Goal: Information Seeking & Learning: Learn about a topic

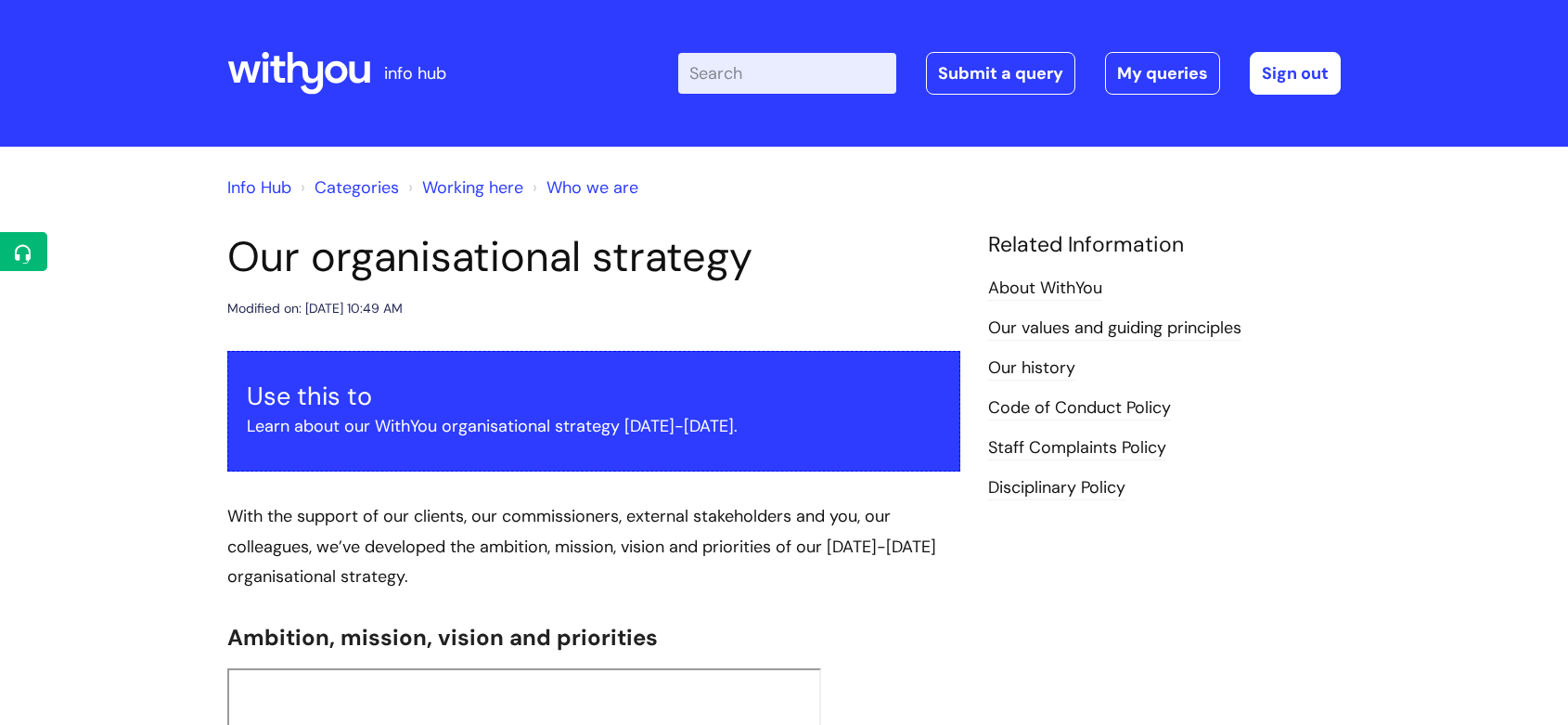
click at [824, 71] on input "Enter your search term here..." at bounding box center [787, 74] width 218 height 41
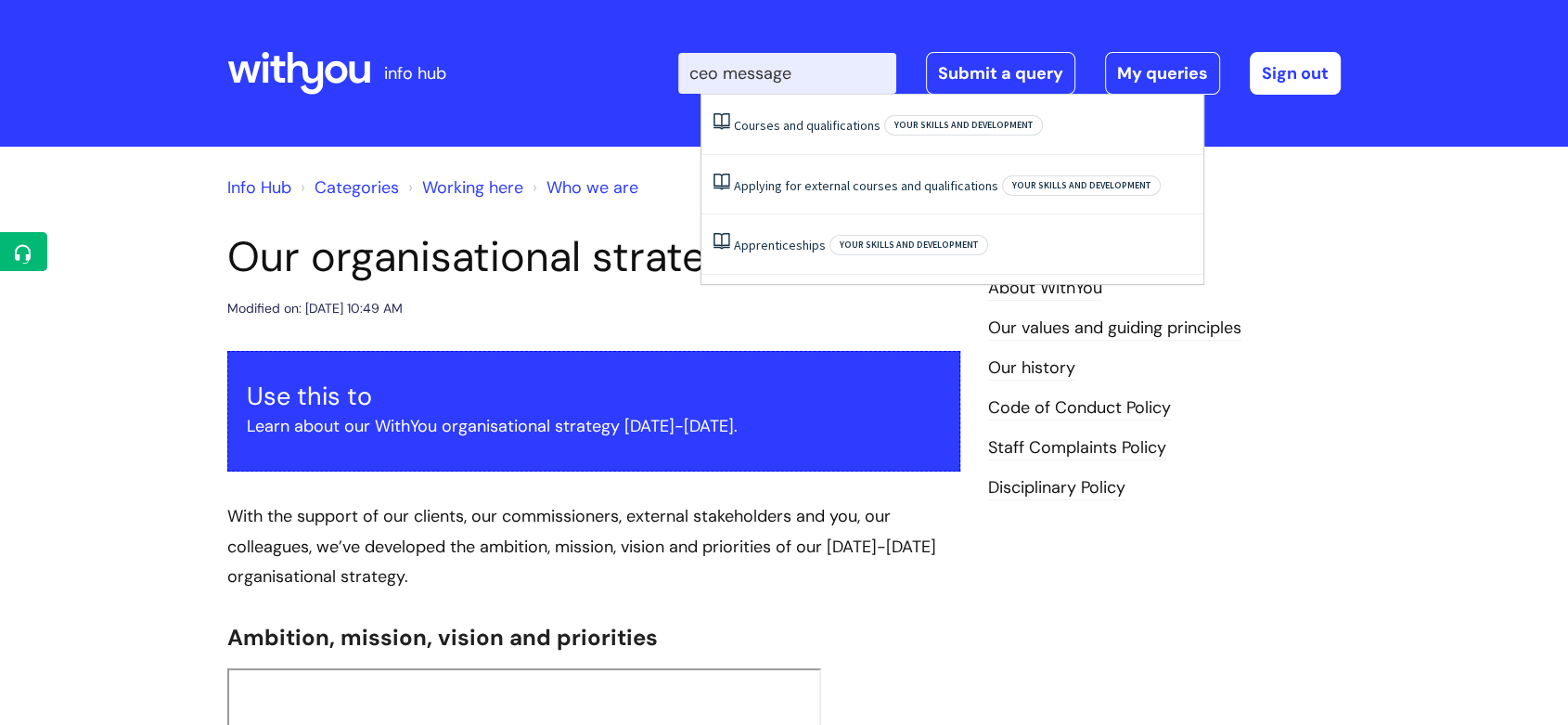
type input "ceo message"
click button "Search" at bounding box center [0, 0] width 0 height 0
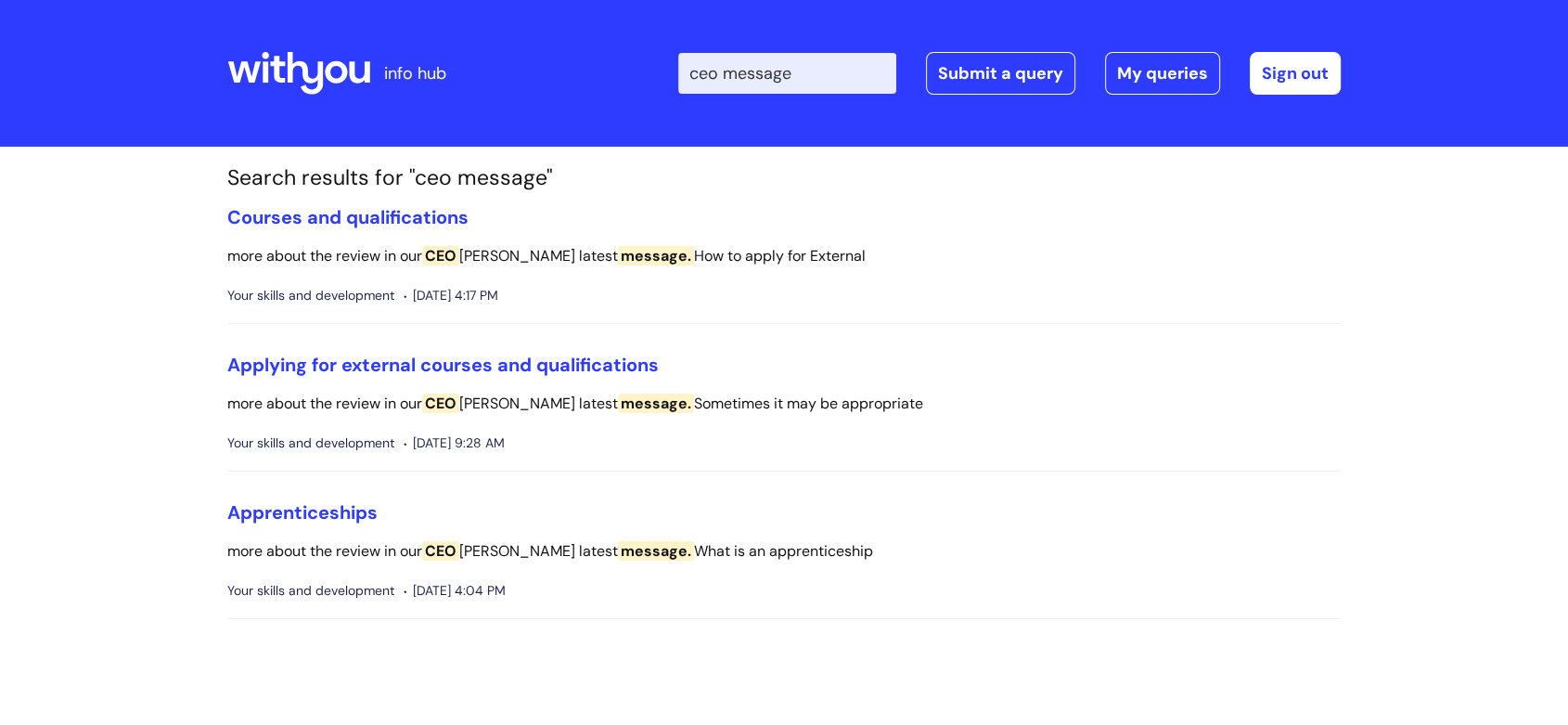
click at [802, 78] on input "ceo message" at bounding box center [787, 74] width 218 height 41
drag, startPoint x: 826, startPoint y: 76, endPoint x: 737, endPoint y: 78, distance: 89.0
click at [737, 78] on input "ceo message" at bounding box center [787, 74] width 218 height 41
type input "ceo"
click button "Search" at bounding box center [0, 0] width 0 height 0
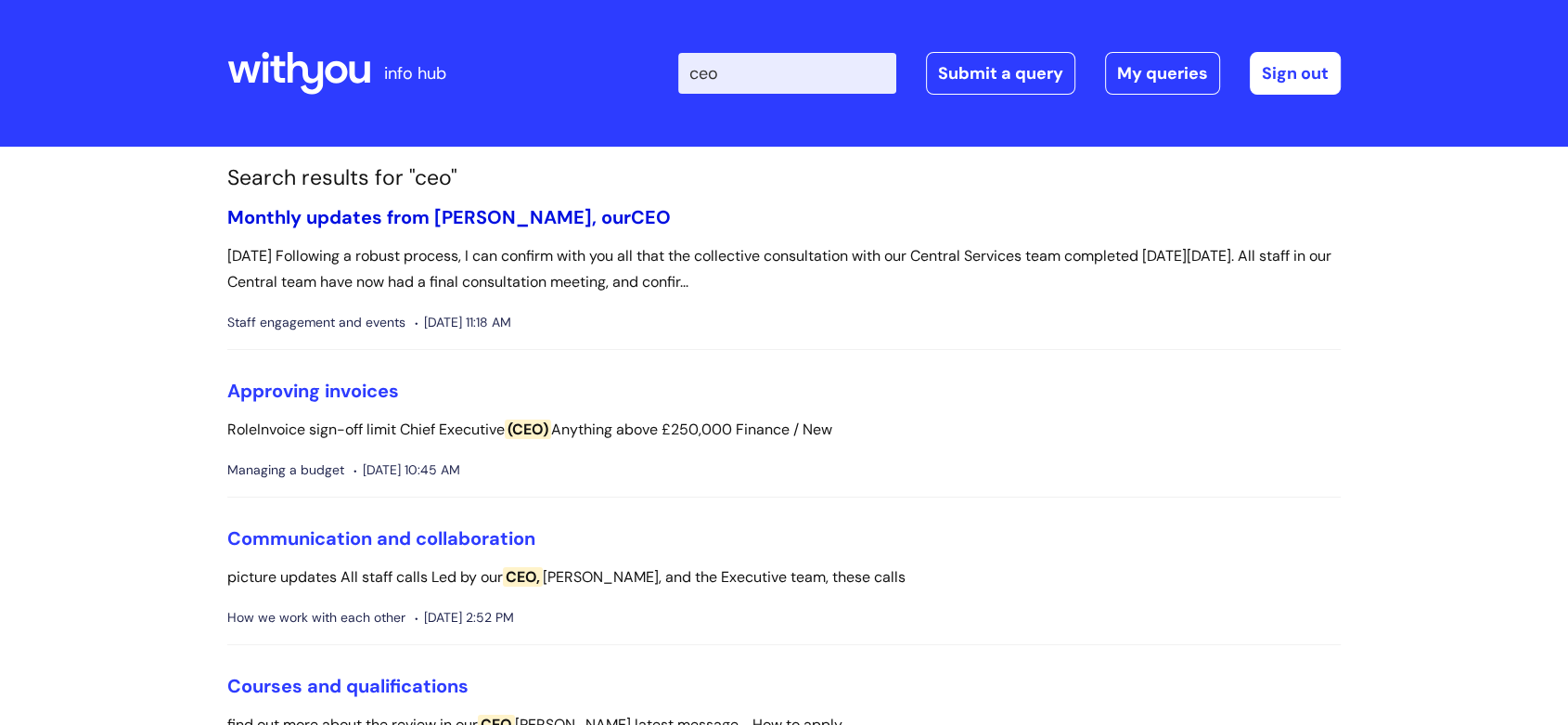
click at [514, 211] on link "Monthly updates from Simon, our CEO" at bounding box center [449, 217] width 444 height 24
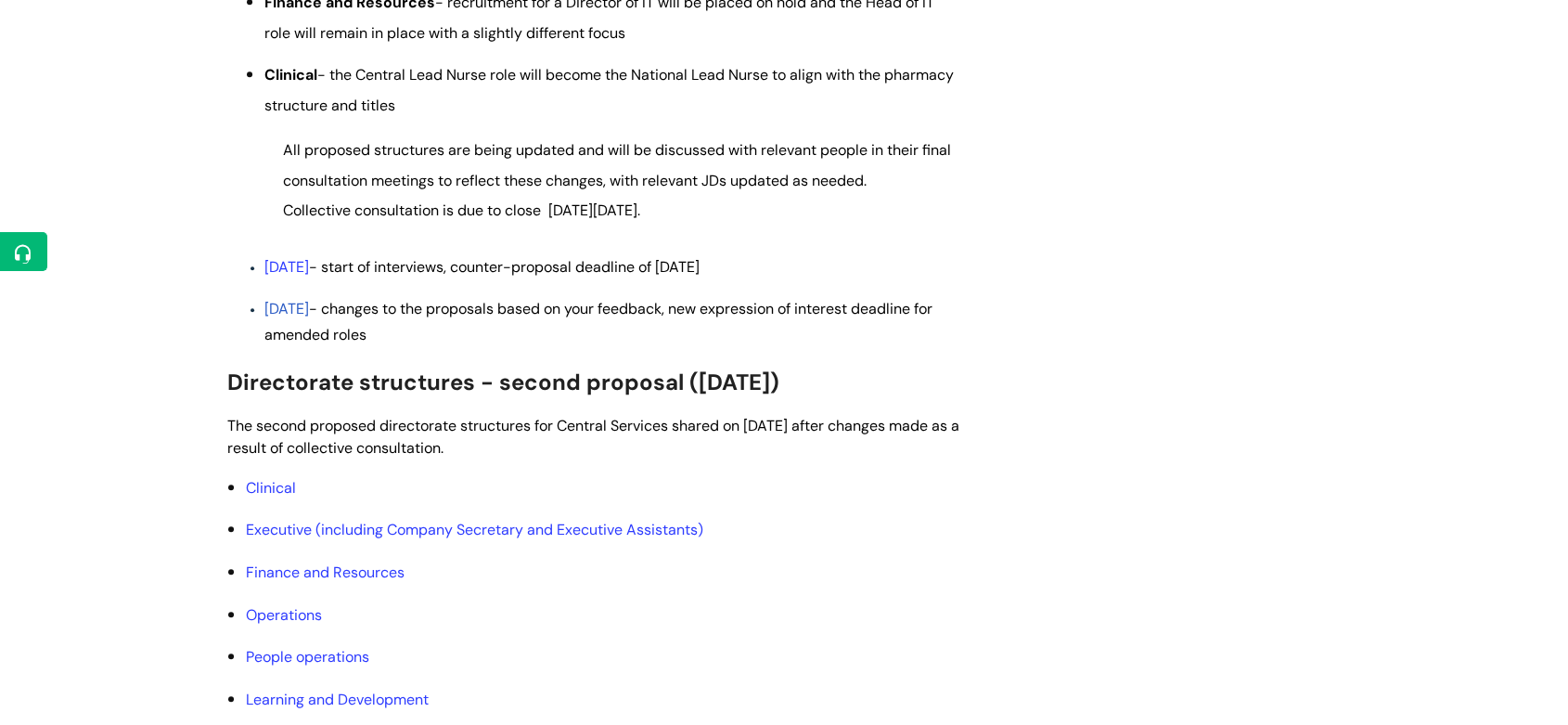
scroll to position [1031, 0]
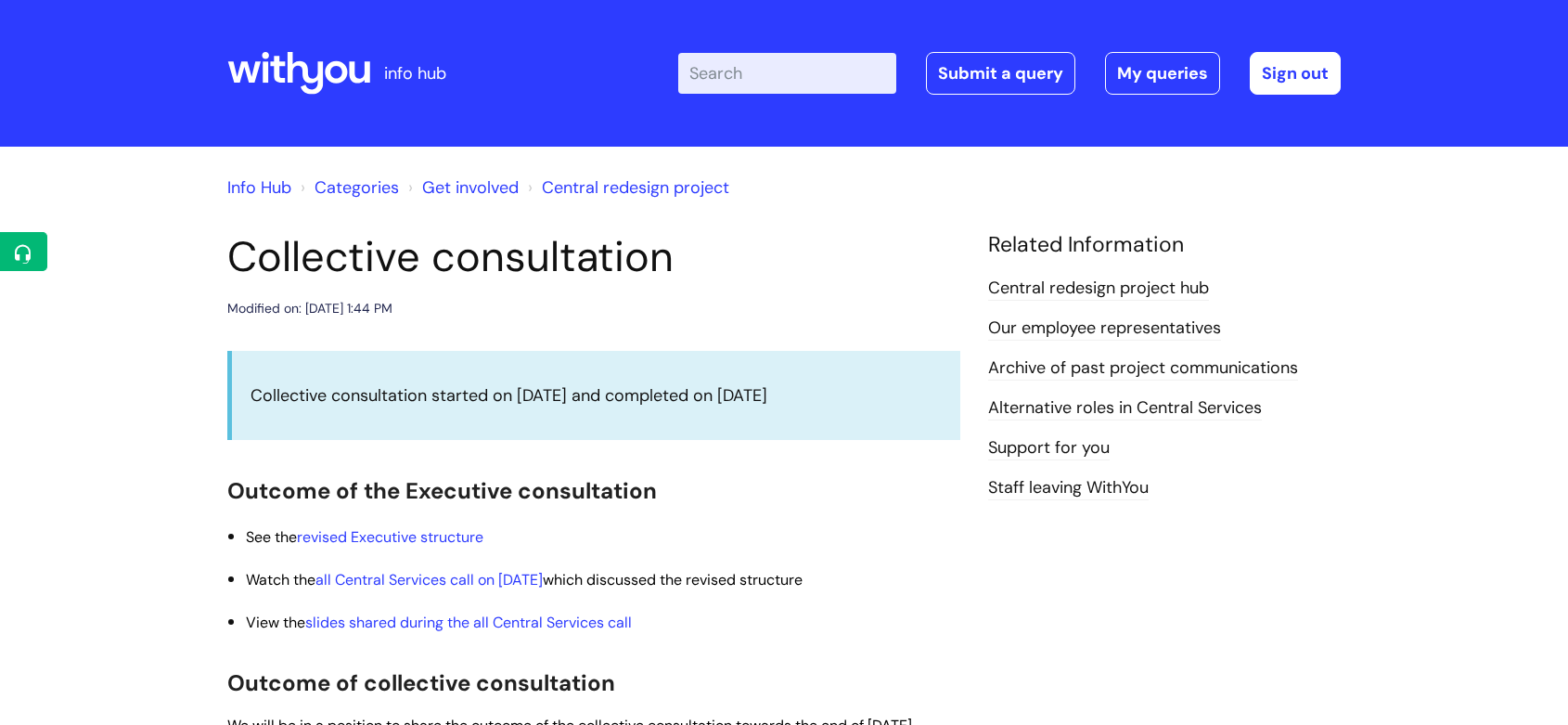
scroll to position [1025, 0]
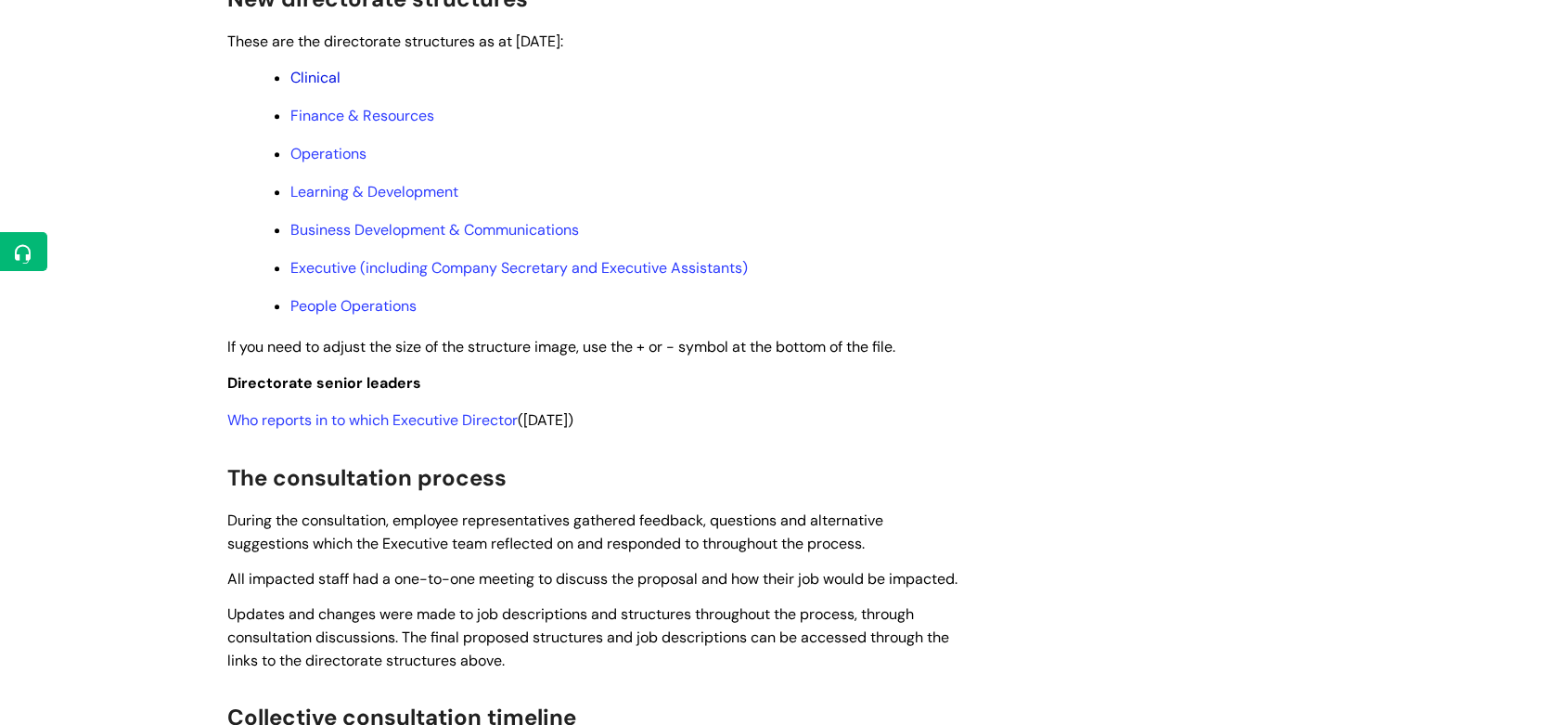
click at [319, 87] on link "Clinical" at bounding box center [315, 77] width 50 height 20
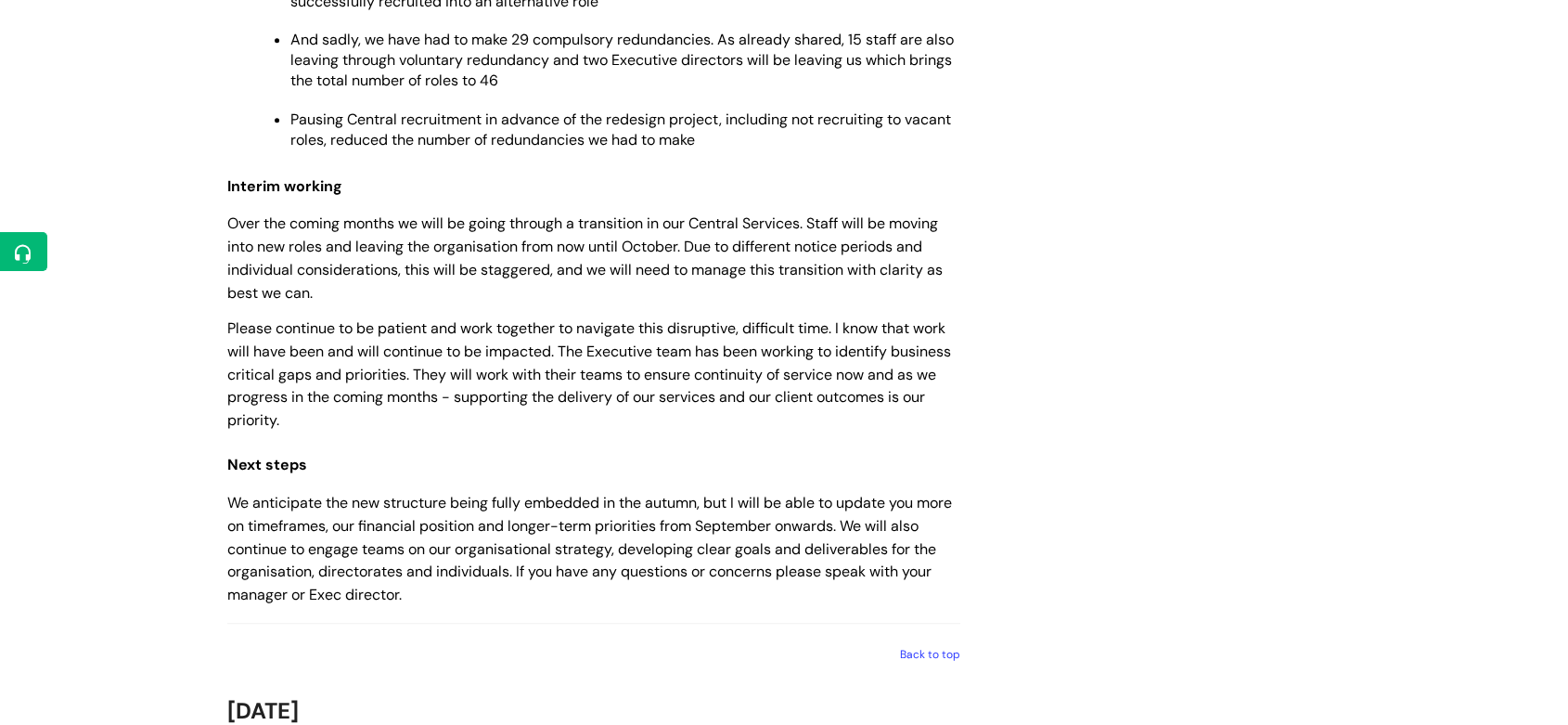
scroll to position [928, 0]
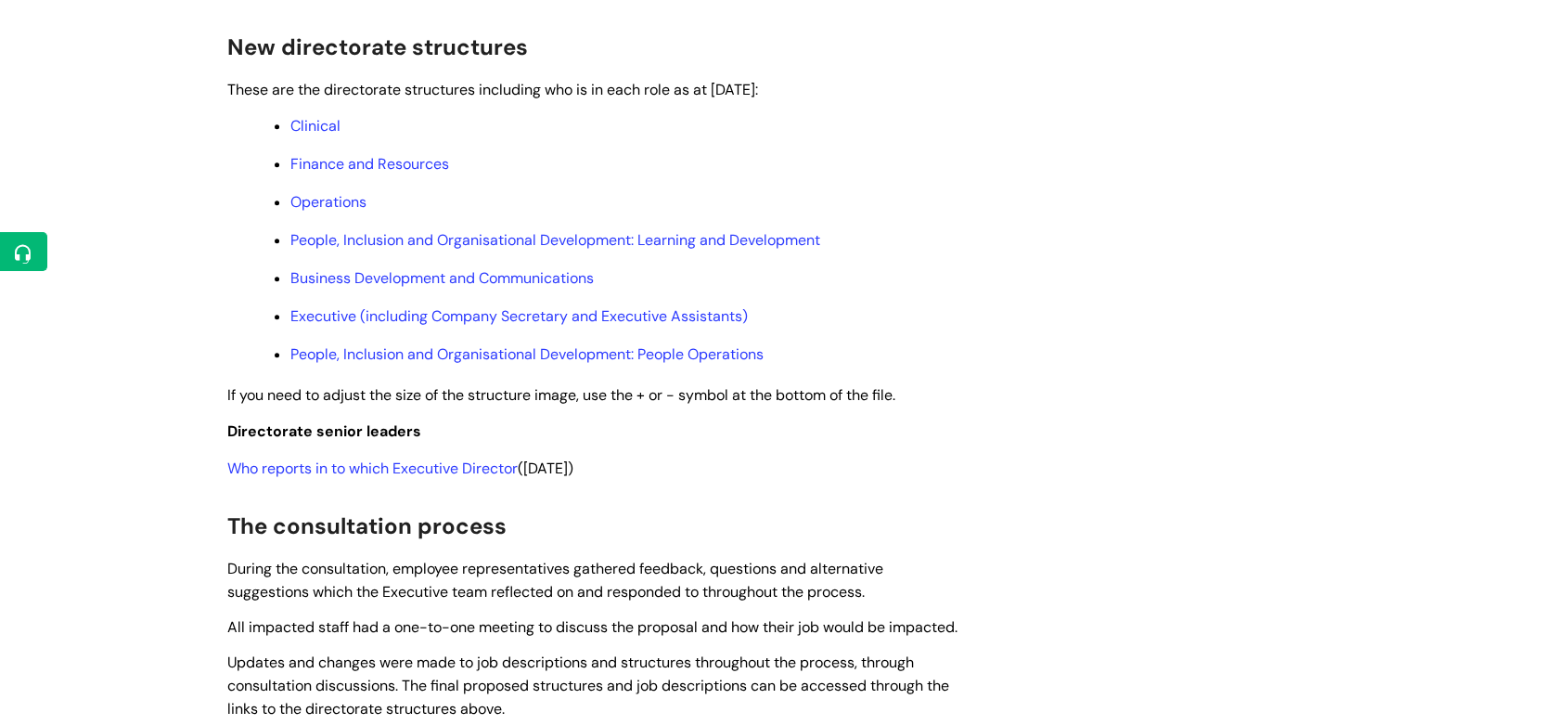
scroll to position [1031, 0]
drag, startPoint x: 677, startPoint y: 475, endPoint x: 200, endPoint y: 482, distance: 477.1
click at [200, 482] on div "Info Hub Categories Get involved Central redesign project Collective consultati…" at bounding box center [784, 275] width 1568 height 2226
copy span "Who reports in to which Executive Director (6 August 2025)"
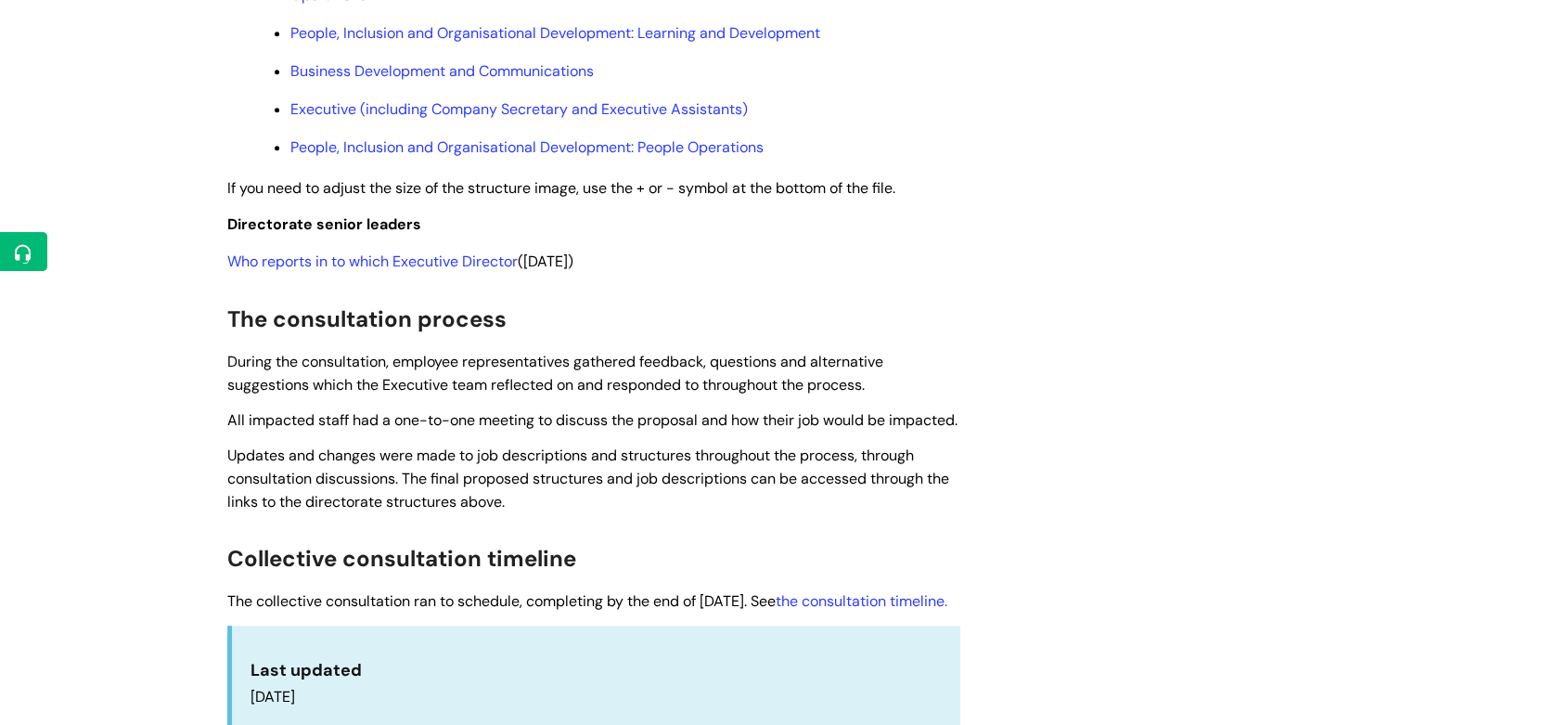
click at [1089, 318] on div "Collective consultation Modified on: Wed, 27 Aug, 2025 at 4:14 PM Collective co…" at bounding box center [784, 103] width 1142 height 2123
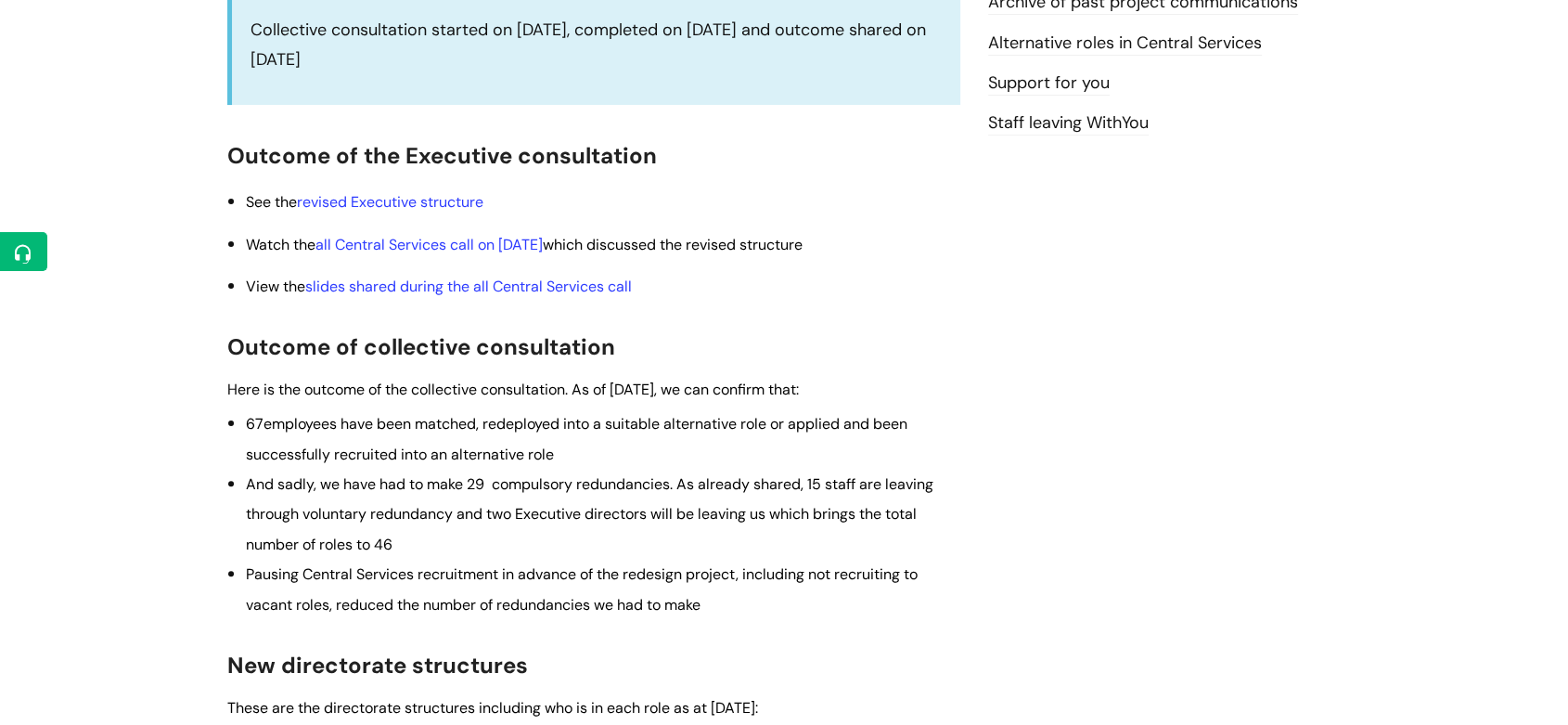
scroll to position [0, 0]
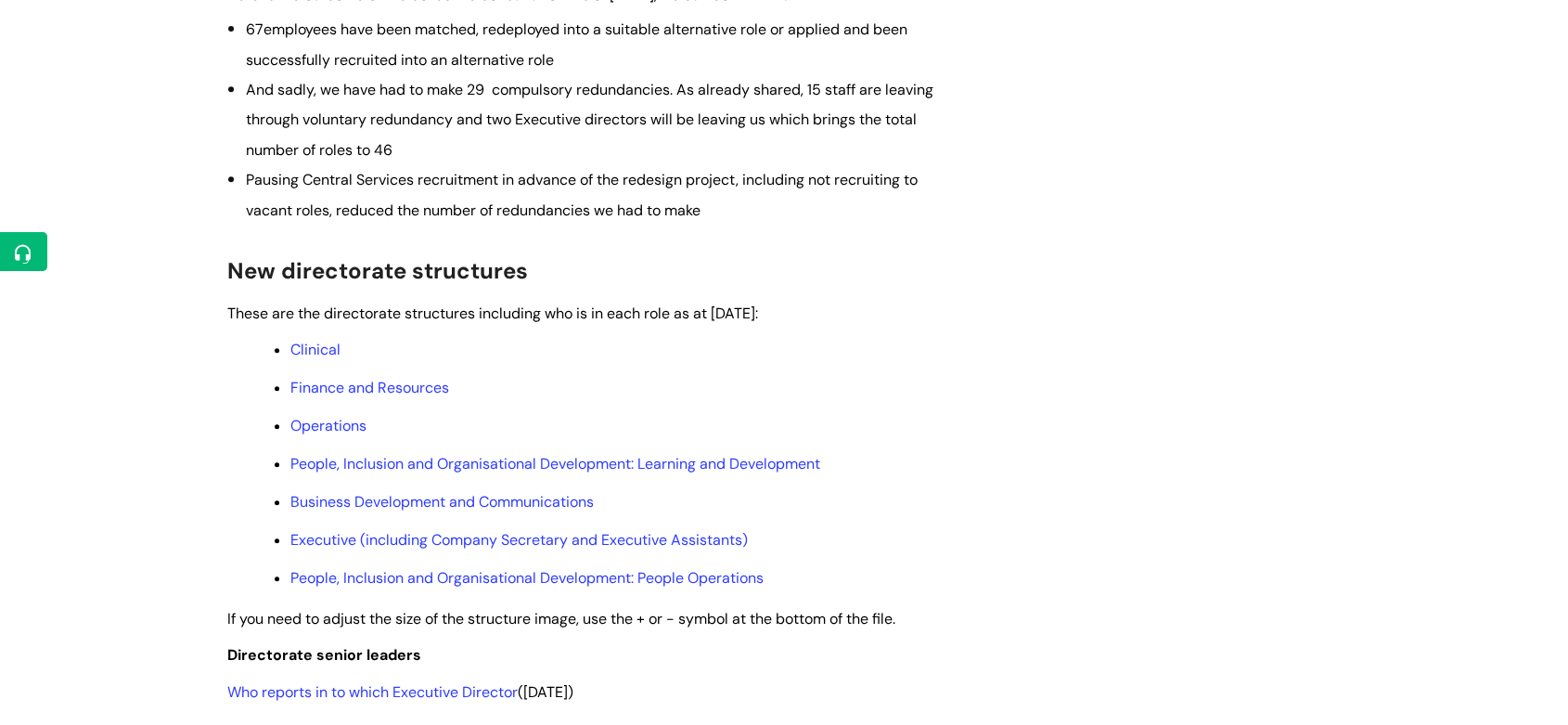
scroll to position [928, 0]
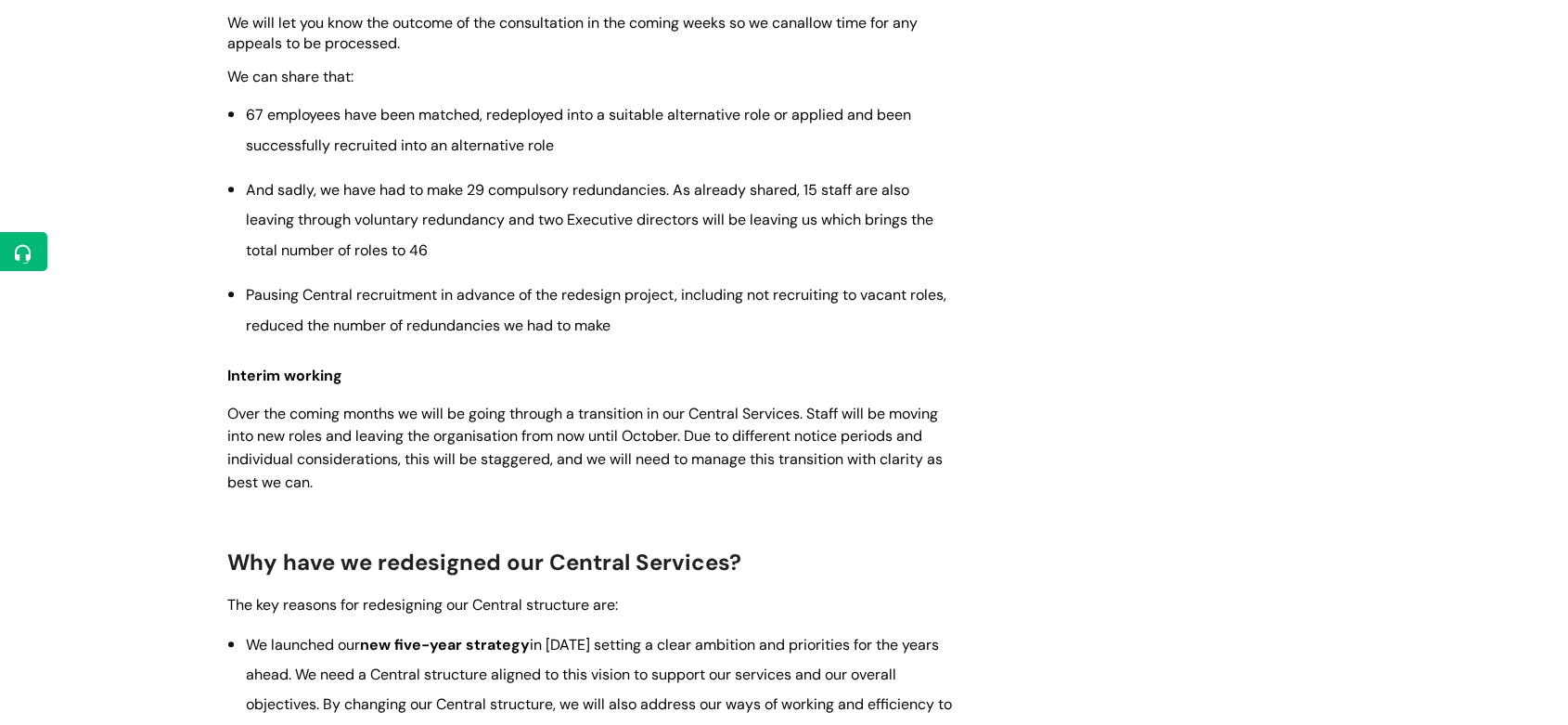
click at [791, 404] on p "Over the coming months we will be going through a transition in our Central Ser…" at bounding box center [594, 448] width 733 height 92
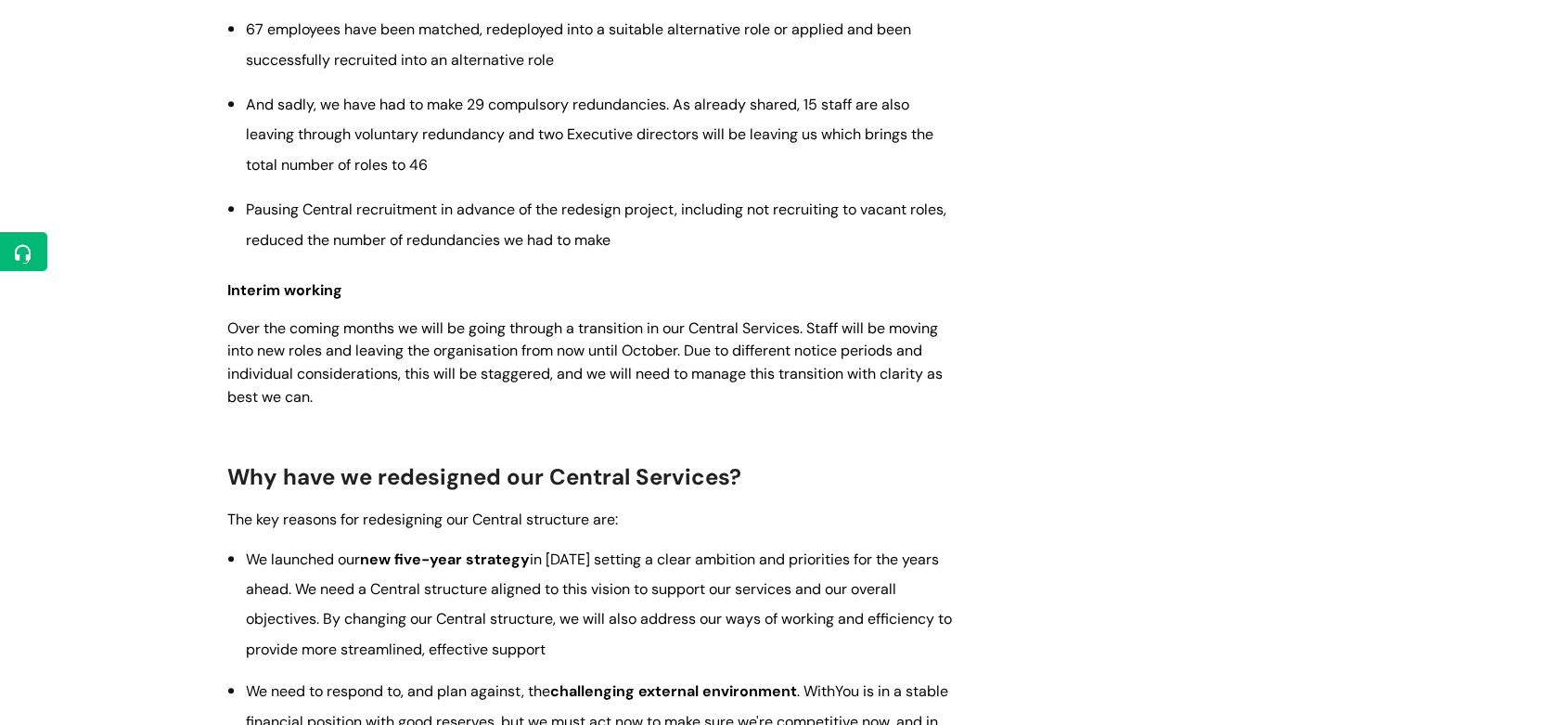
scroll to position [1443, 0]
